Goal: Information Seeking & Learning: Learn about a topic

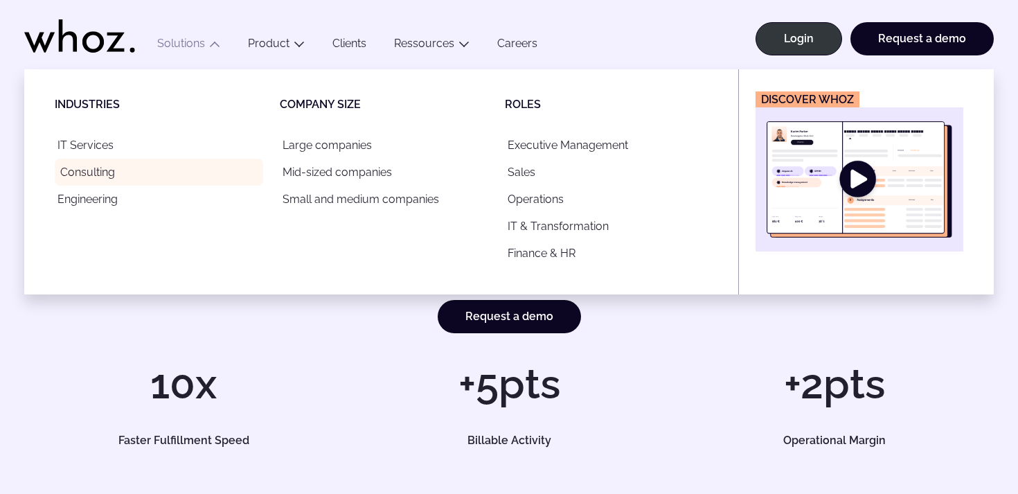
click at [119, 161] on link "Consulting" at bounding box center [159, 172] width 208 height 27
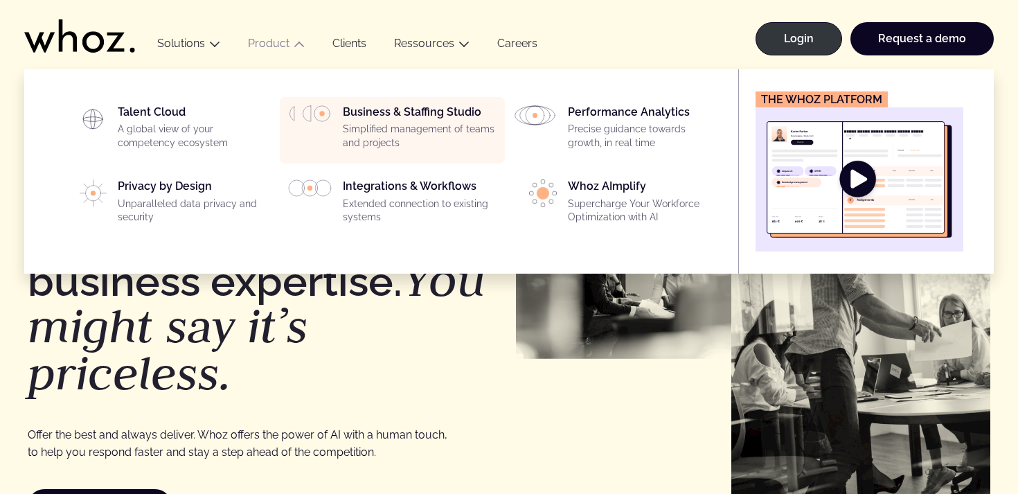
click at [350, 136] on p "Simplified management of teams and projects" at bounding box center [420, 136] width 154 height 27
